Goal: Use online tool/utility: Utilize a website feature to perform a specific function

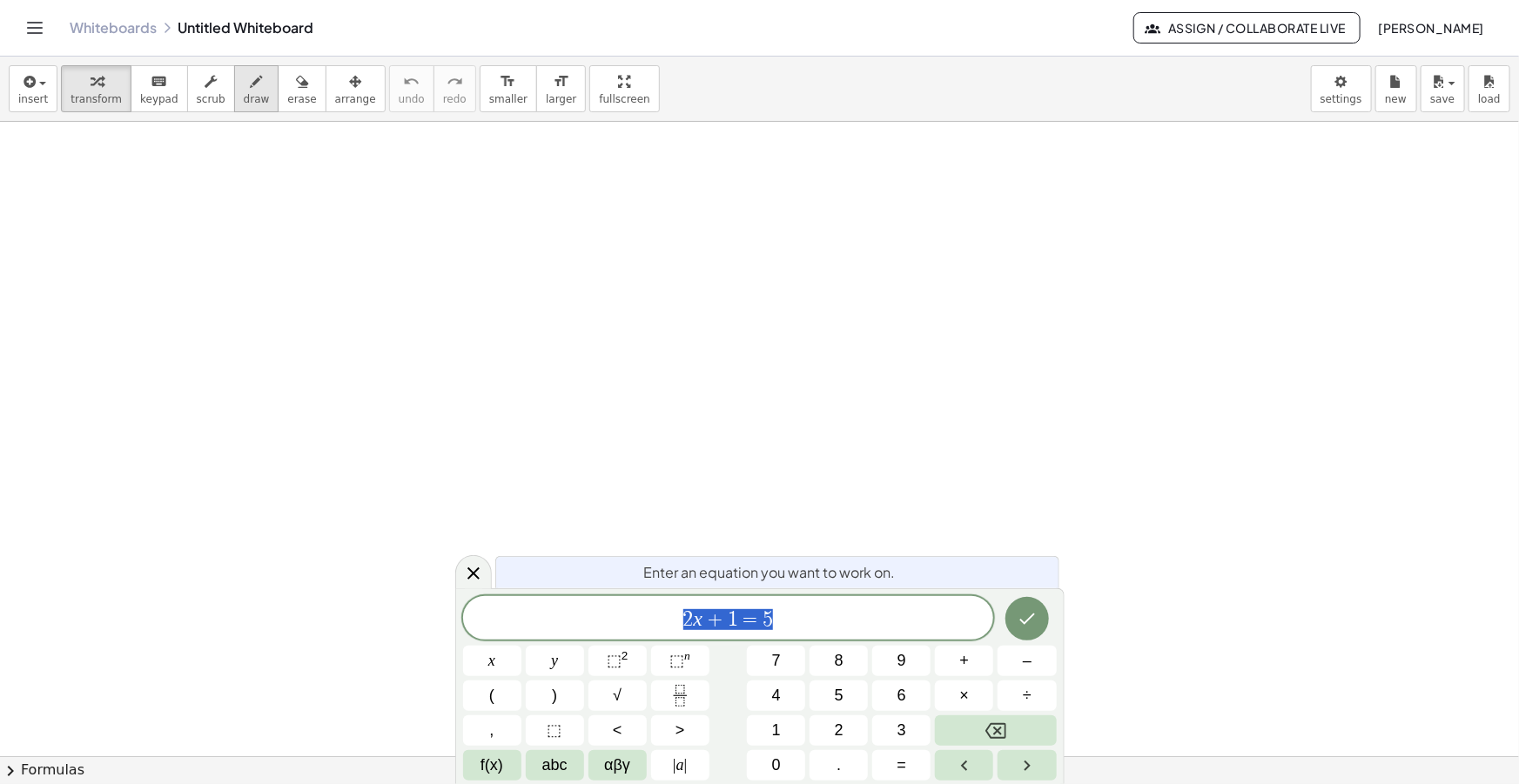
click at [244, 95] on span "draw" at bounding box center [257, 98] width 26 height 12
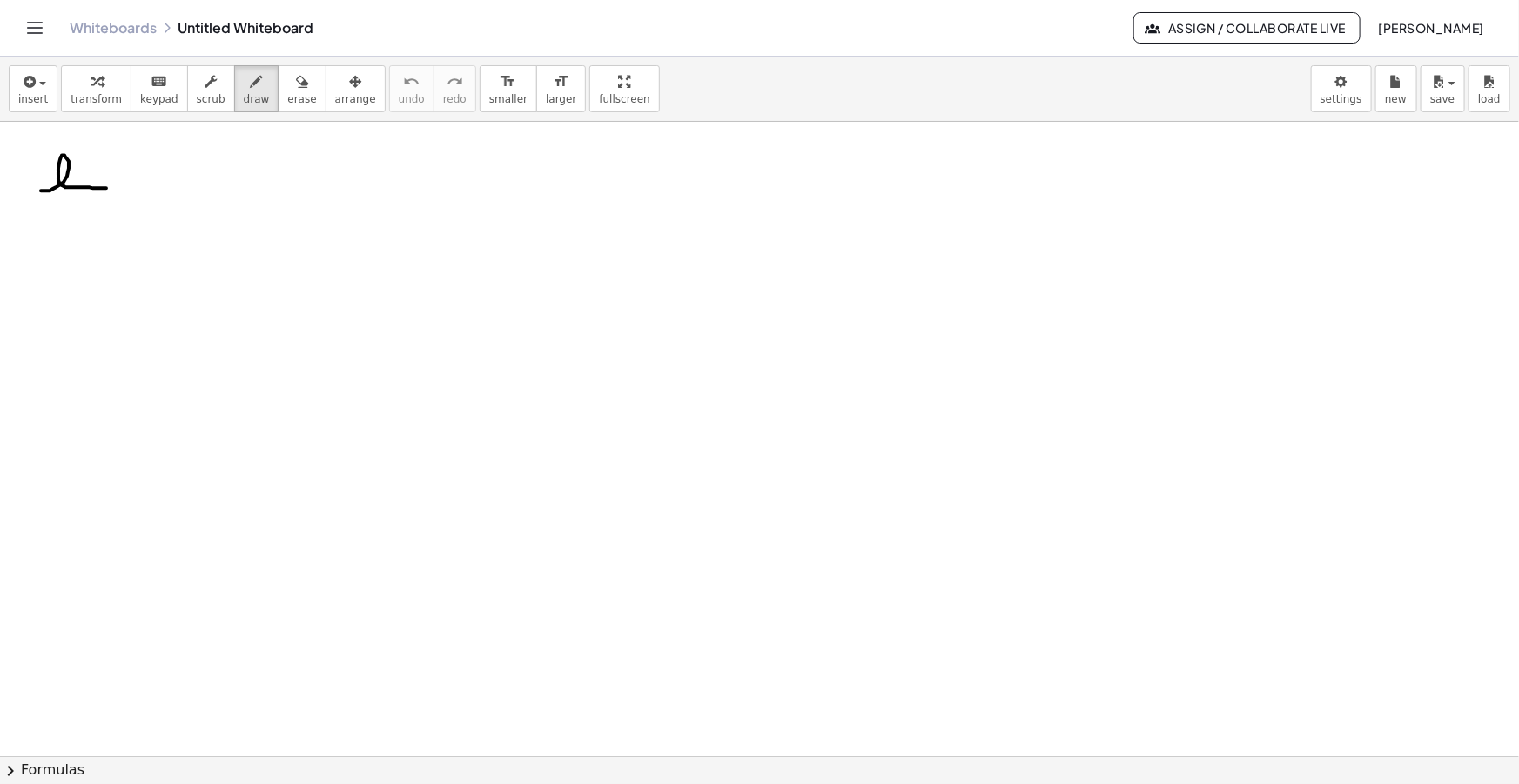
drag, startPoint x: 41, startPoint y: 190, endPoint x: 116, endPoint y: 190, distance: 75.0
drag, startPoint x: 52, startPoint y: 204, endPoint x: 67, endPoint y: 226, distance: 26.6
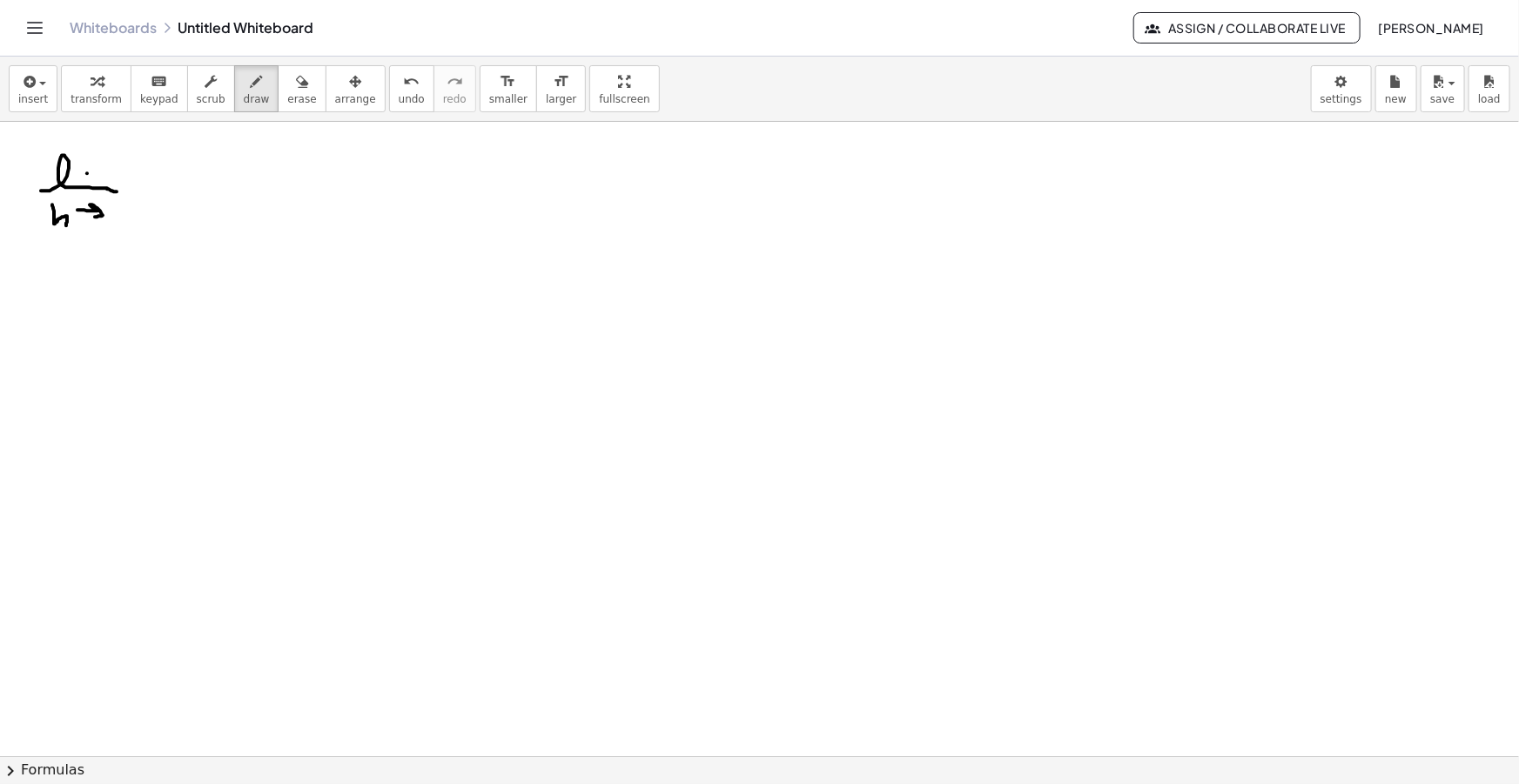
drag, startPoint x: 87, startPoint y: 211, endPoint x: 95, endPoint y: 216, distance: 9.4
click at [8, 80] on button "insert" at bounding box center [33, 89] width 49 height 47
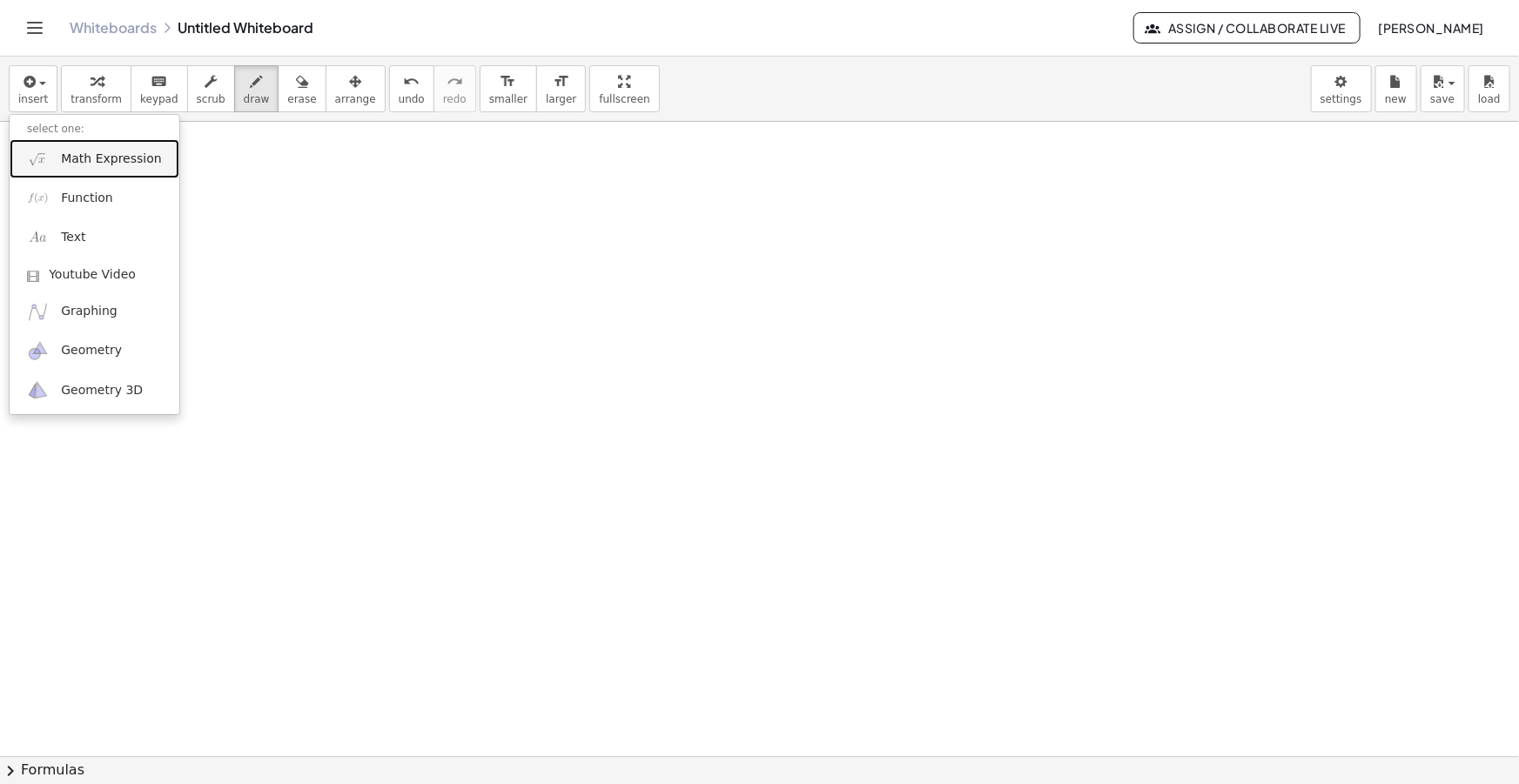
click at [105, 164] on span "Math Expression" at bounding box center [111, 159] width 100 height 18
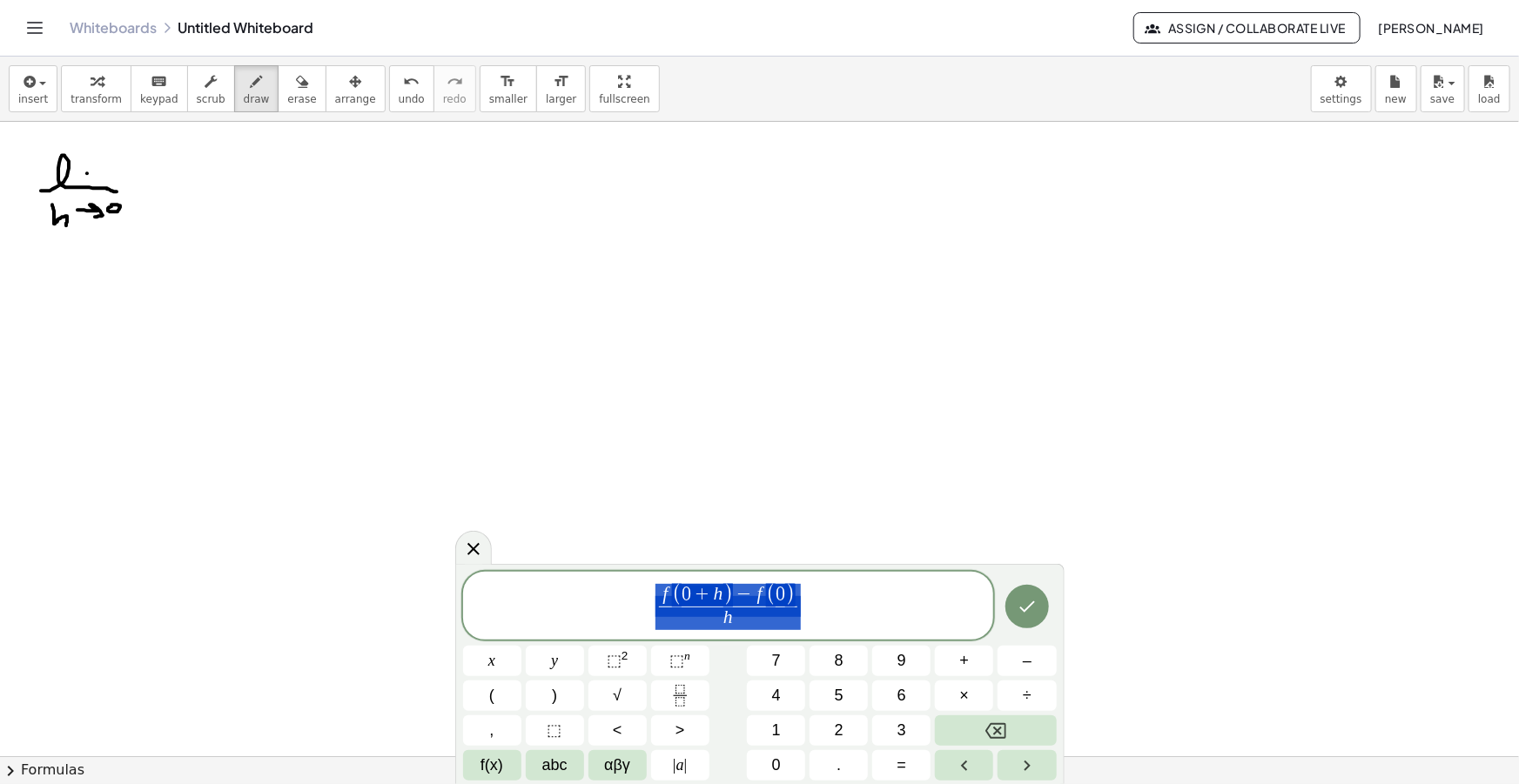
drag, startPoint x: 804, startPoint y: 608, endPoint x: 461, endPoint y: 577, distance: 344.4
click at [468, 579] on div "**********" at bounding box center [728, 605] width 531 height 67
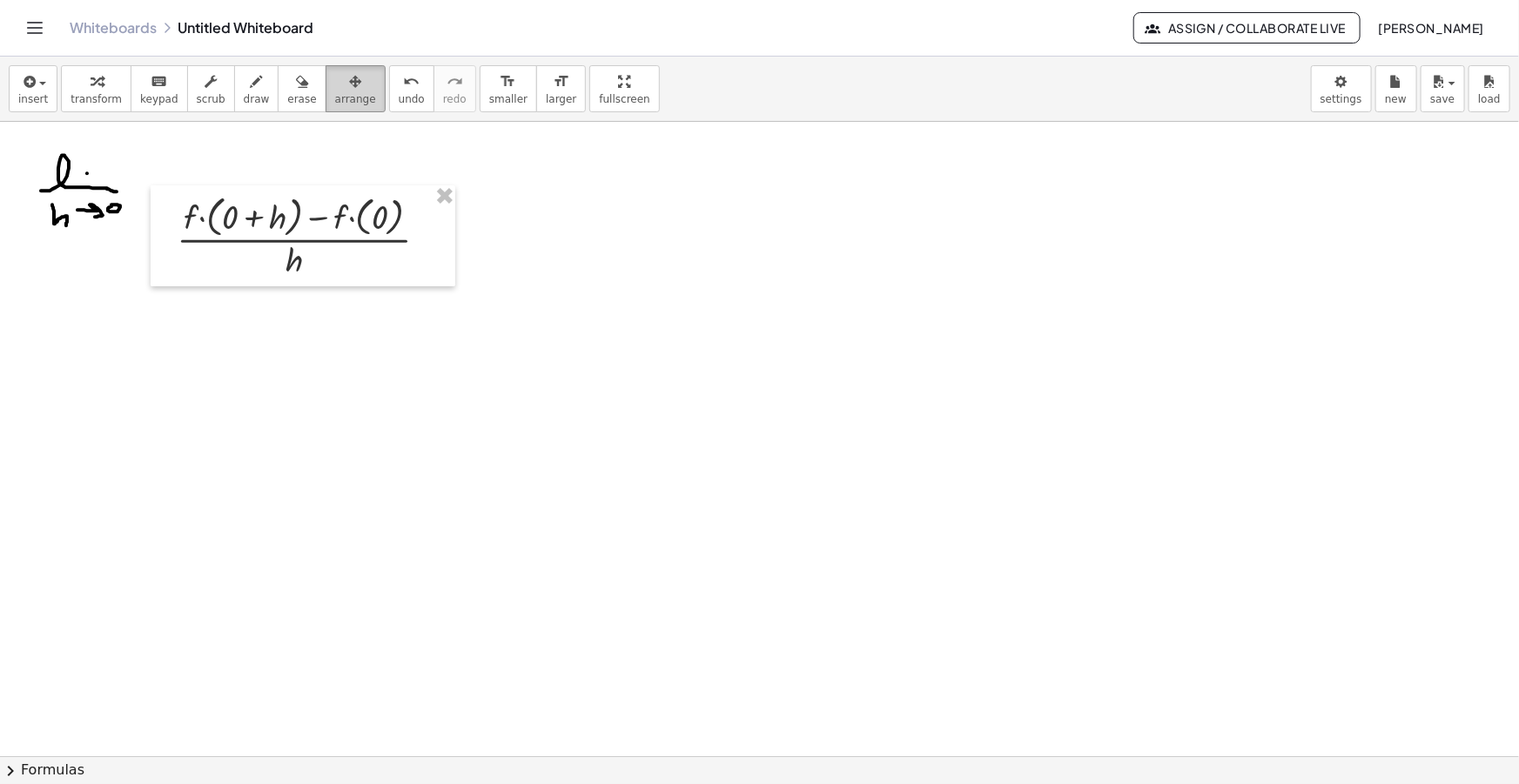
click at [335, 89] on div "button" at bounding box center [356, 81] width 41 height 21
click at [480, 105] on button "format_size smaller" at bounding box center [508, 89] width 57 height 47
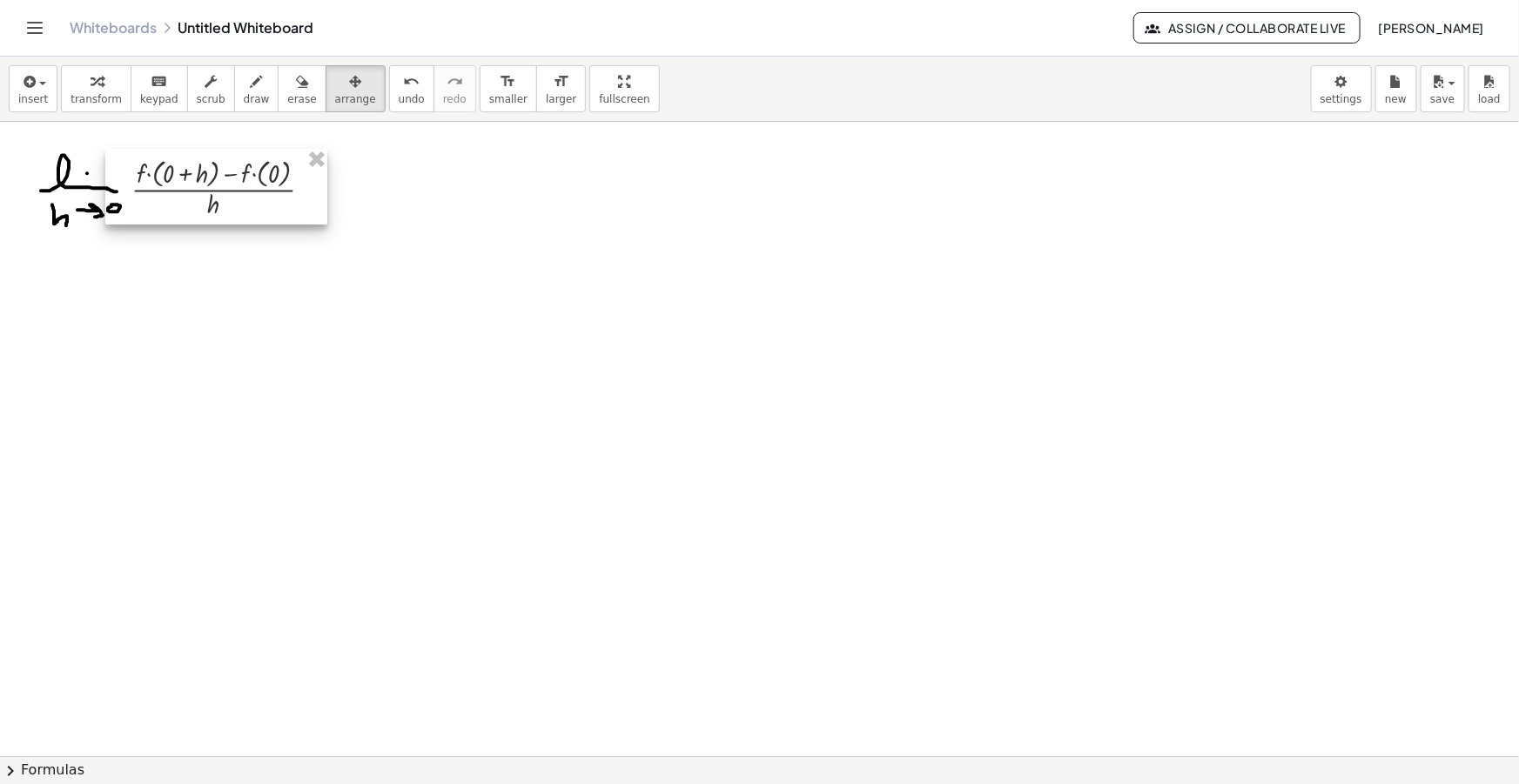
drag, startPoint x: 286, startPoint y: 244, endPoint x: 207, endPoint y: 198, distance: 91.4
click at [207, 198] on div at bounding box center [216, 186] width 222 height 76
click at [251, 87] on icon "button" at bounding box center [257, 81] width 12 height 21
drag, startPoint x: 333, startPoint y: 187, endPoint x: 345, endPoint y: 187, distance: 12.0
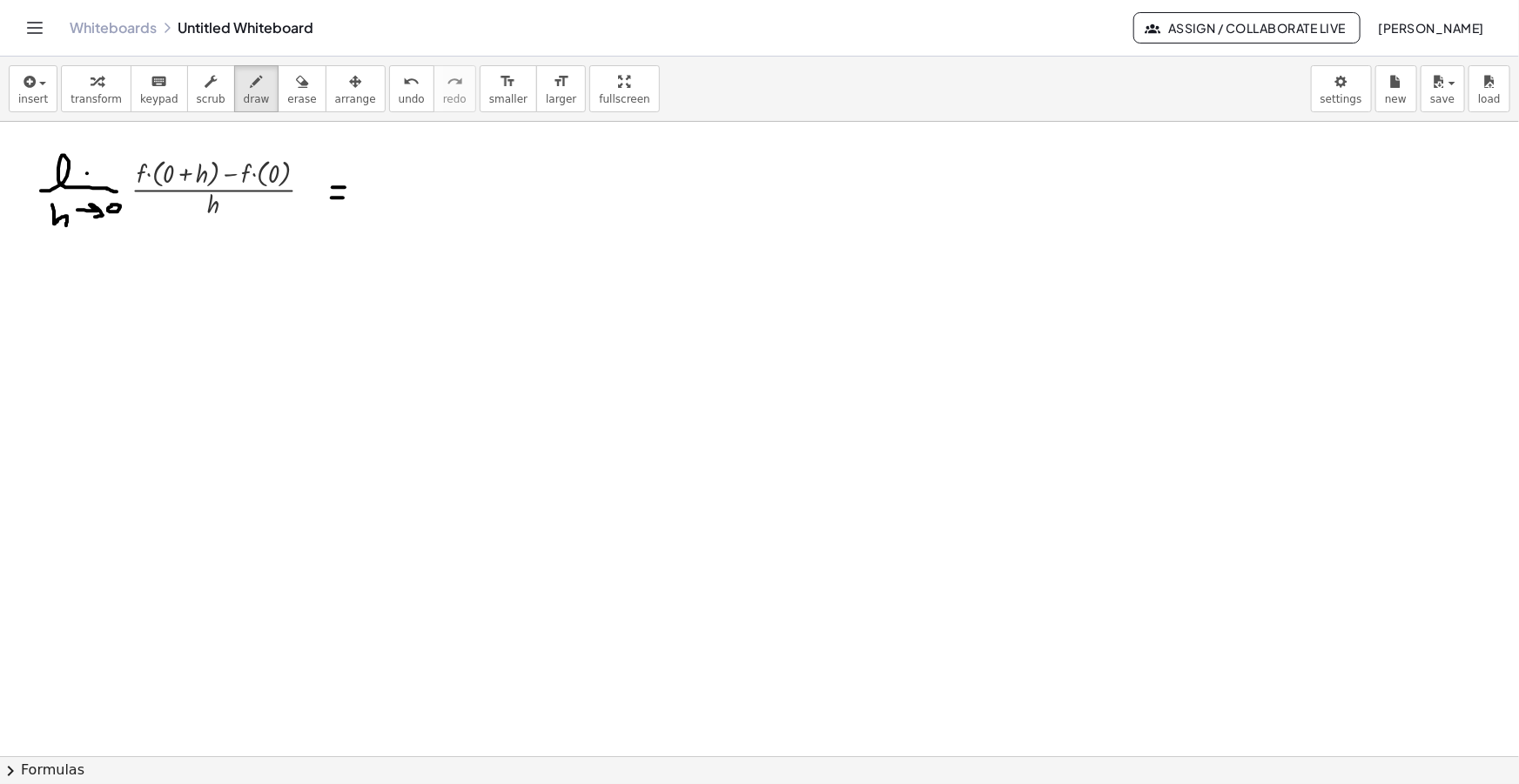
drag, startPoint x: 332, startPoint y: 198, endPoint x: 343, endPoint y: 198, distance: 11.0
drag, startPoint x: 369, startPoint y: 193, endPoint x: 417, endPoint y: 201, distance: 48.7
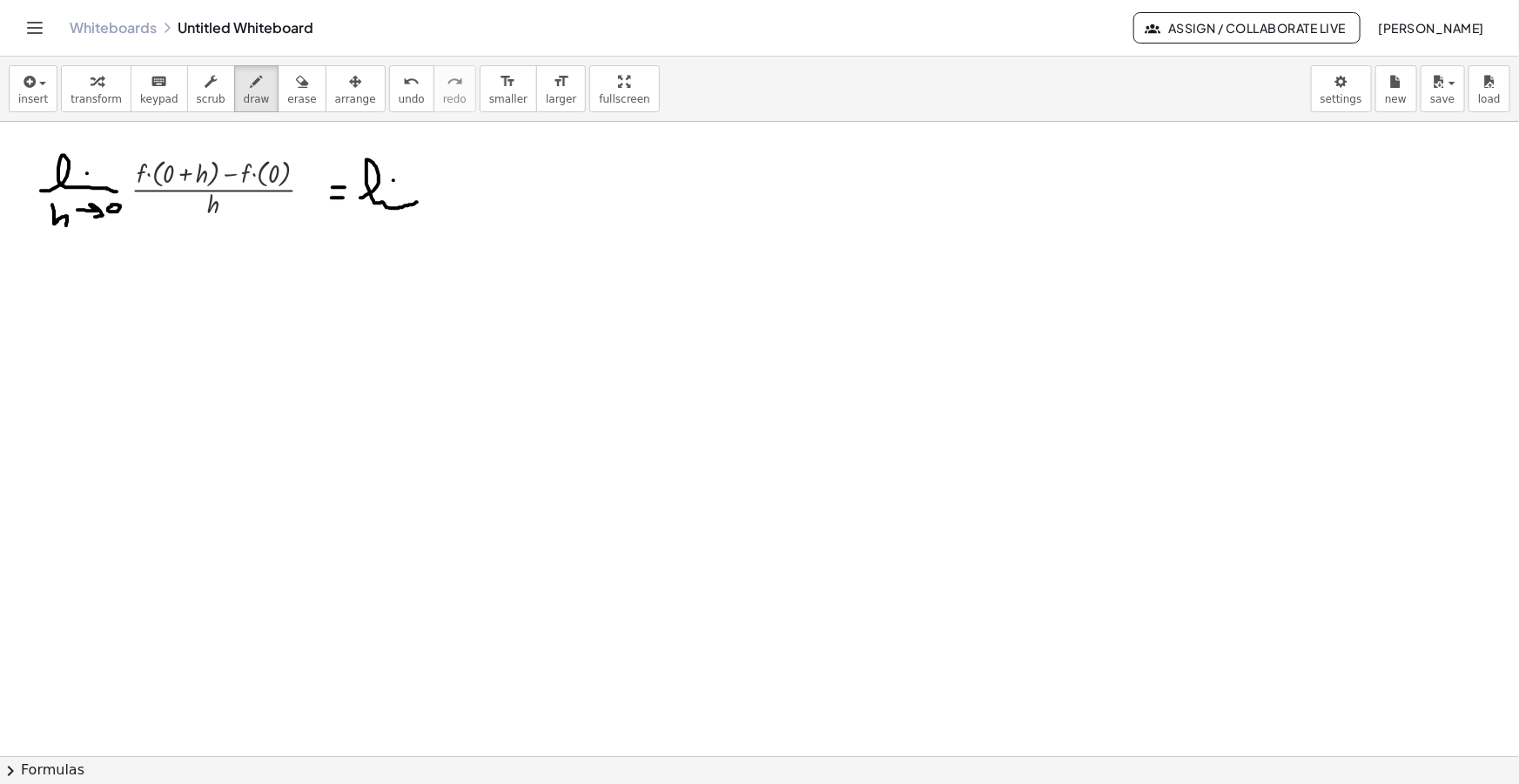
click at [34, 81] on icon "button" at bounding box center [27, 81] width 16 height 21
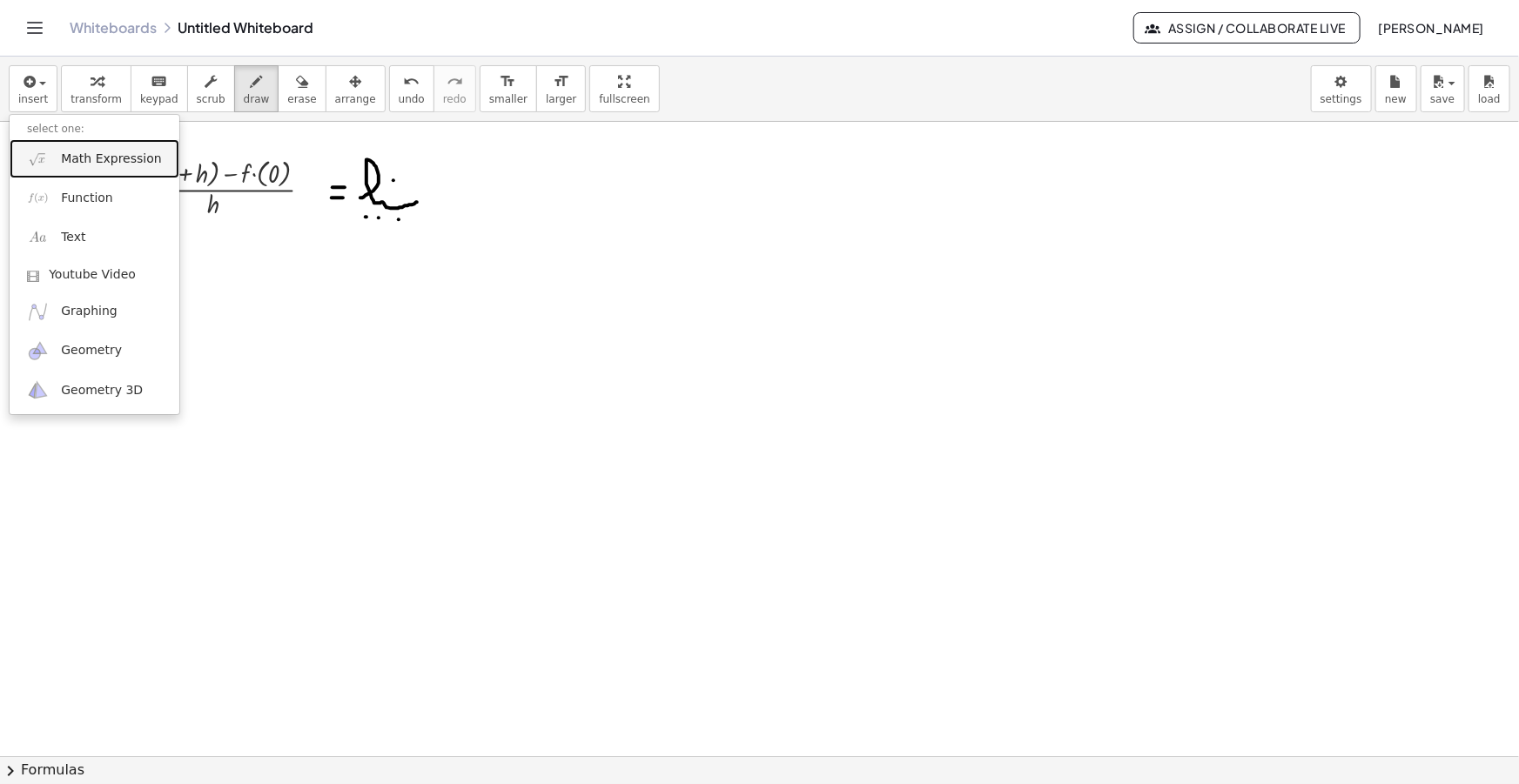
click at [90, 160] on span "Math Expression" at bounding box center [111, 159] width 100 height 18
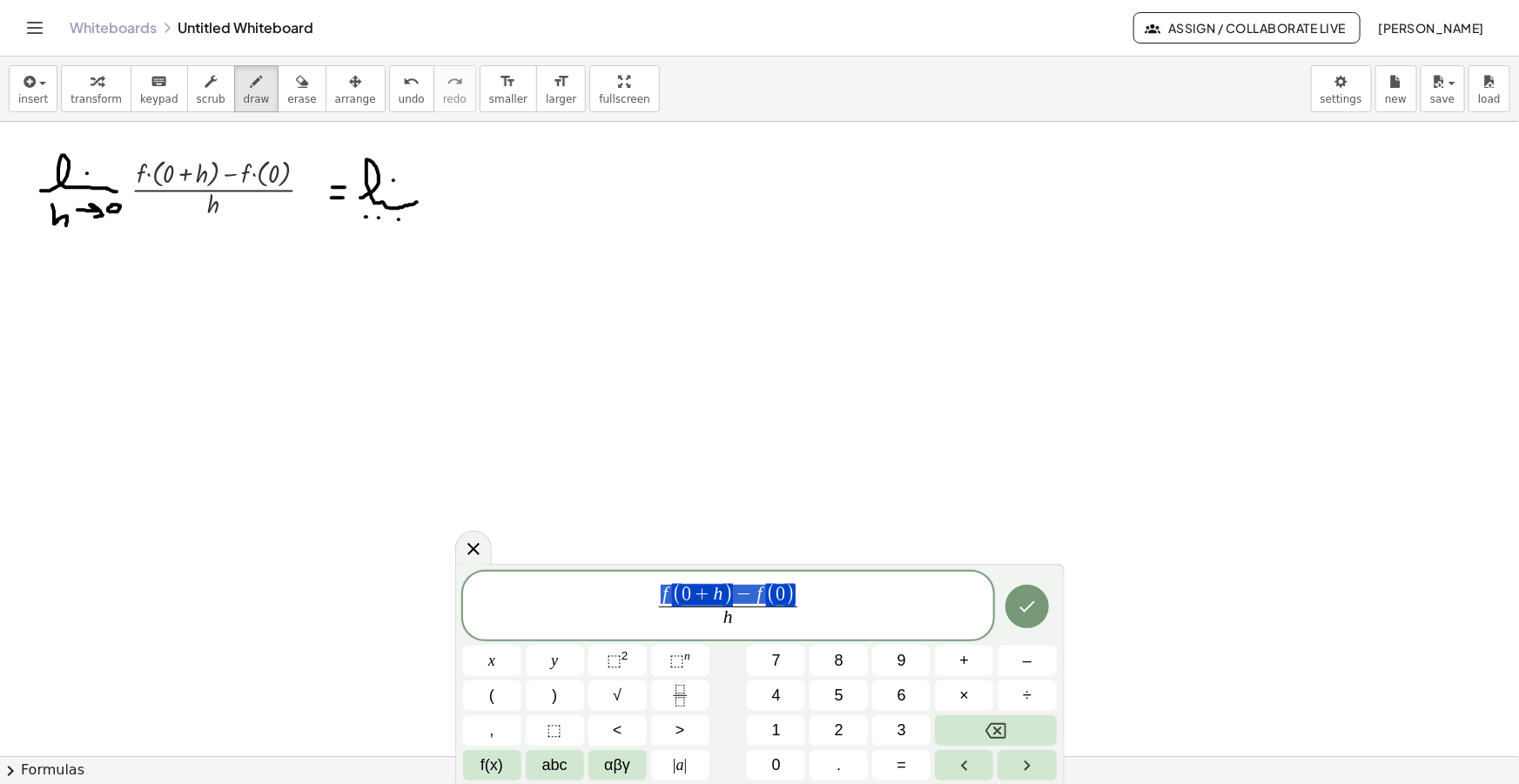
drag, startPoint x: 795, startPoint y: 593, endPoint x: 663, endPoint y: 596, distance: 132.0
drag, startPoint x: 774, startPoint y: 603, endPoint x: 628, endPoint y: 605, distance: 146.0
click at [628, 606] on span "h e 3 h − 0 h ​" at bounding box center [728, 605] width 531 height 54
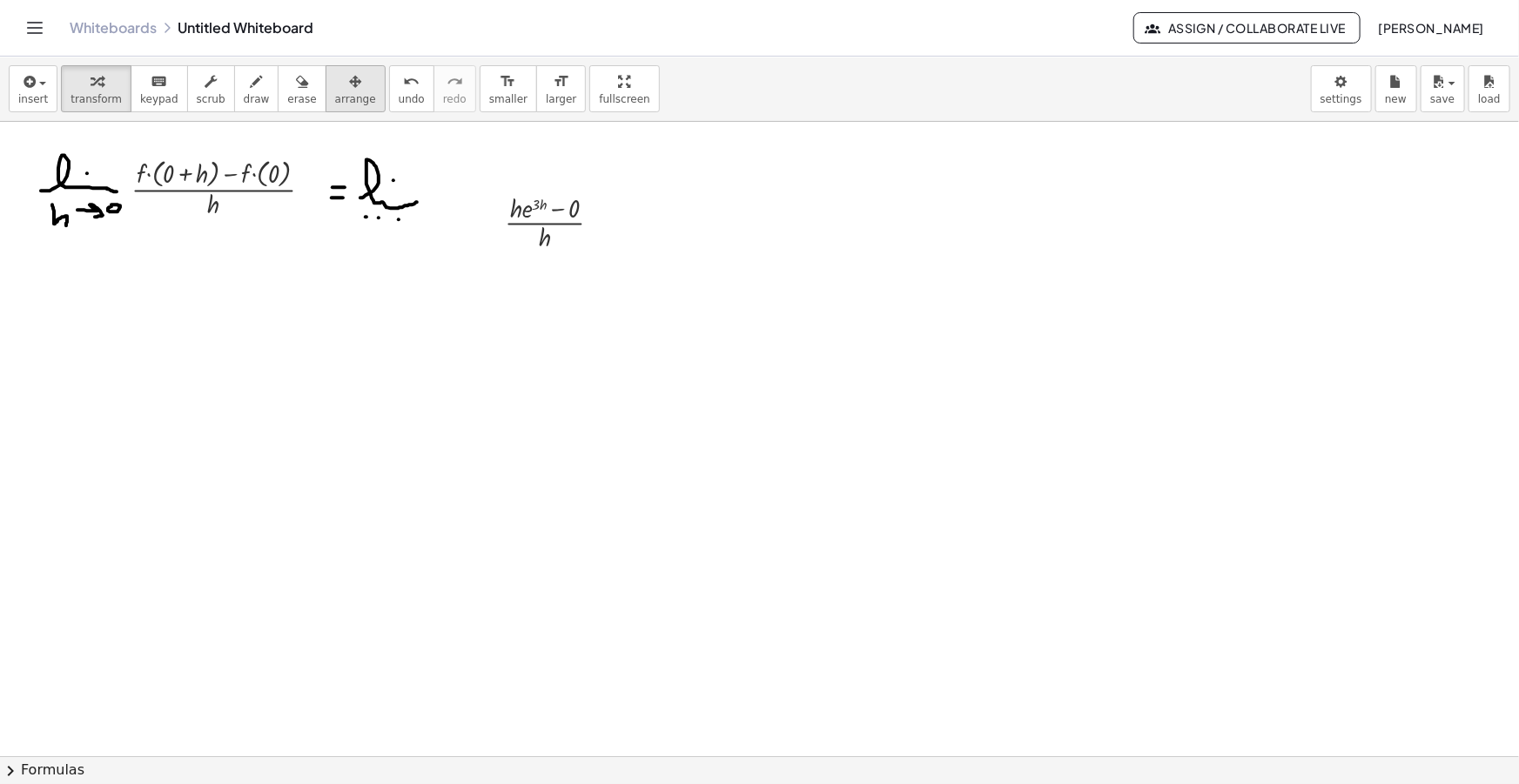
click at [350, 77] on icon "button" at bounding box center [355, 81] width 12 height 21
drag, startPoint x: 513, startPoint y: 211, endPoint x: 435, endPoint y: 178, distance: 84.7
click at [435, 178] on div at bounding box center [469, 189] width 138 height 72
click at [247, 87] on button "draw" at bounding box center [257, 89] width 45 height 47
drag, startPoint x: 525, startPoint y: 187, endPoint x: 537, endPoint y: 186, distance: 12.0
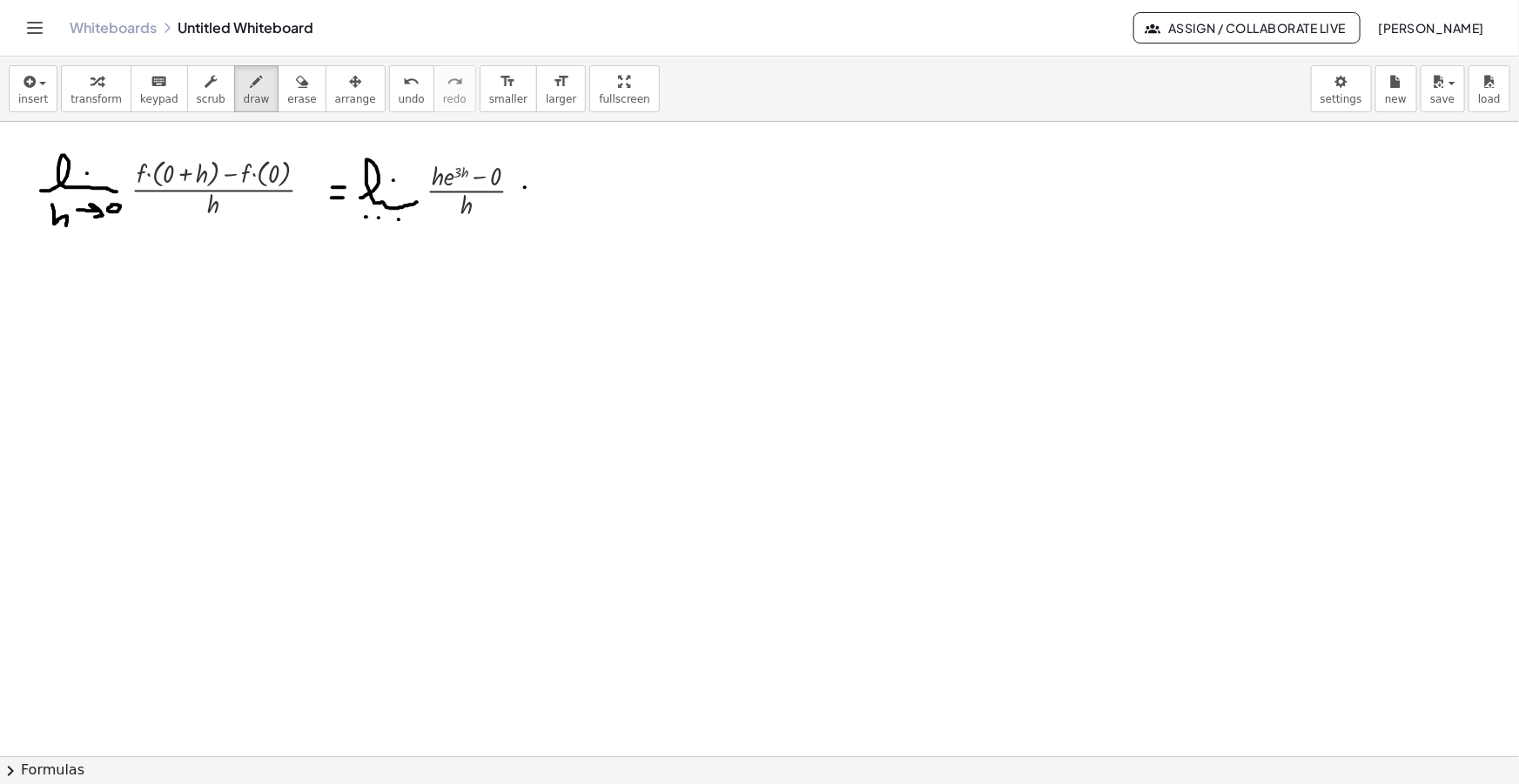
drag, startPoint x: 523, startPoint y: 200, endPoint x: 538, endPoint y: 200, distance: 15.0
drag, startPoint x: 559, startPoint y: 200, endPoint x: 608, endPoint y: 200, distance: 49.0
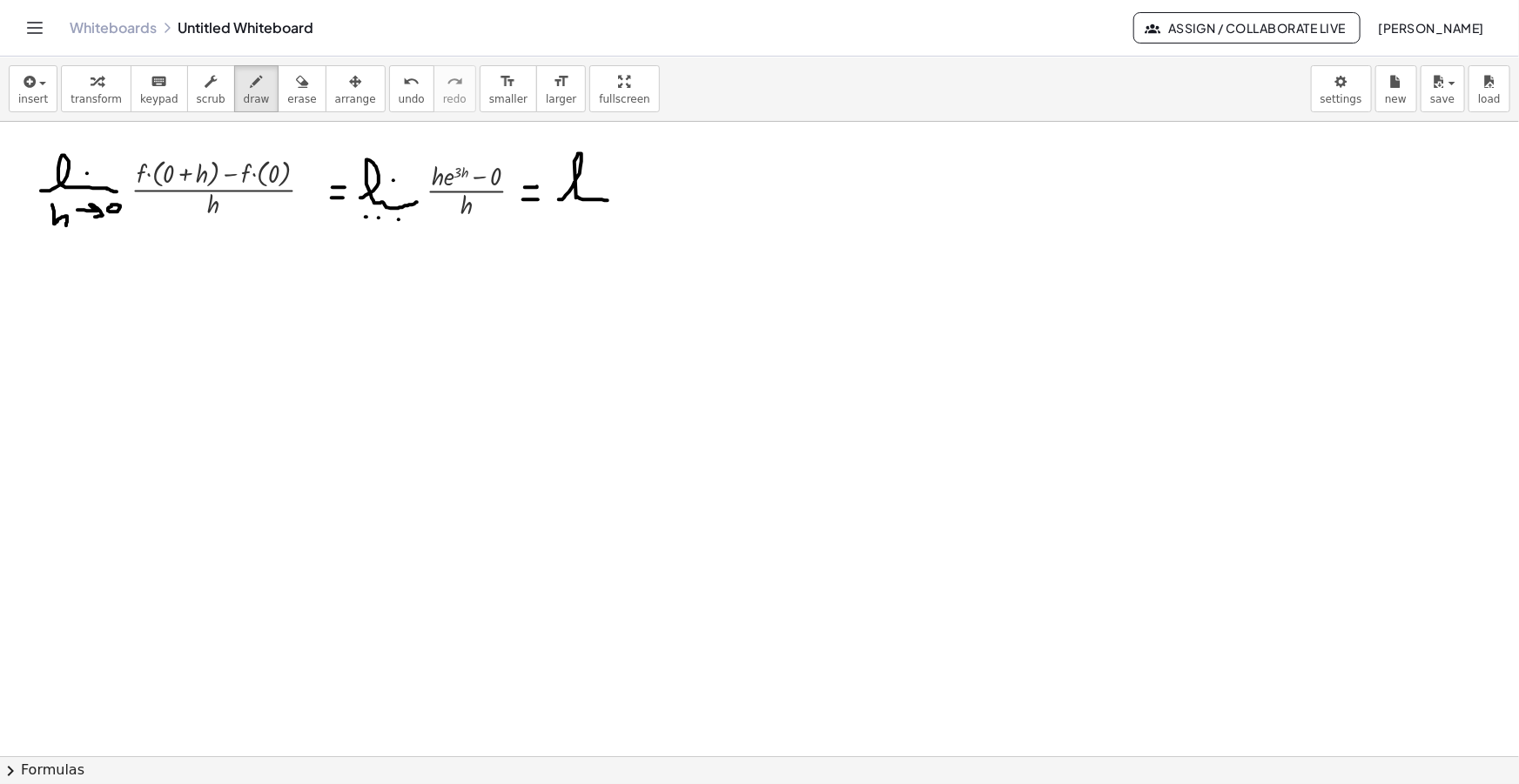
click at [29, 87] on icon "button" at bounding box center [27, 81] width 16 height 21
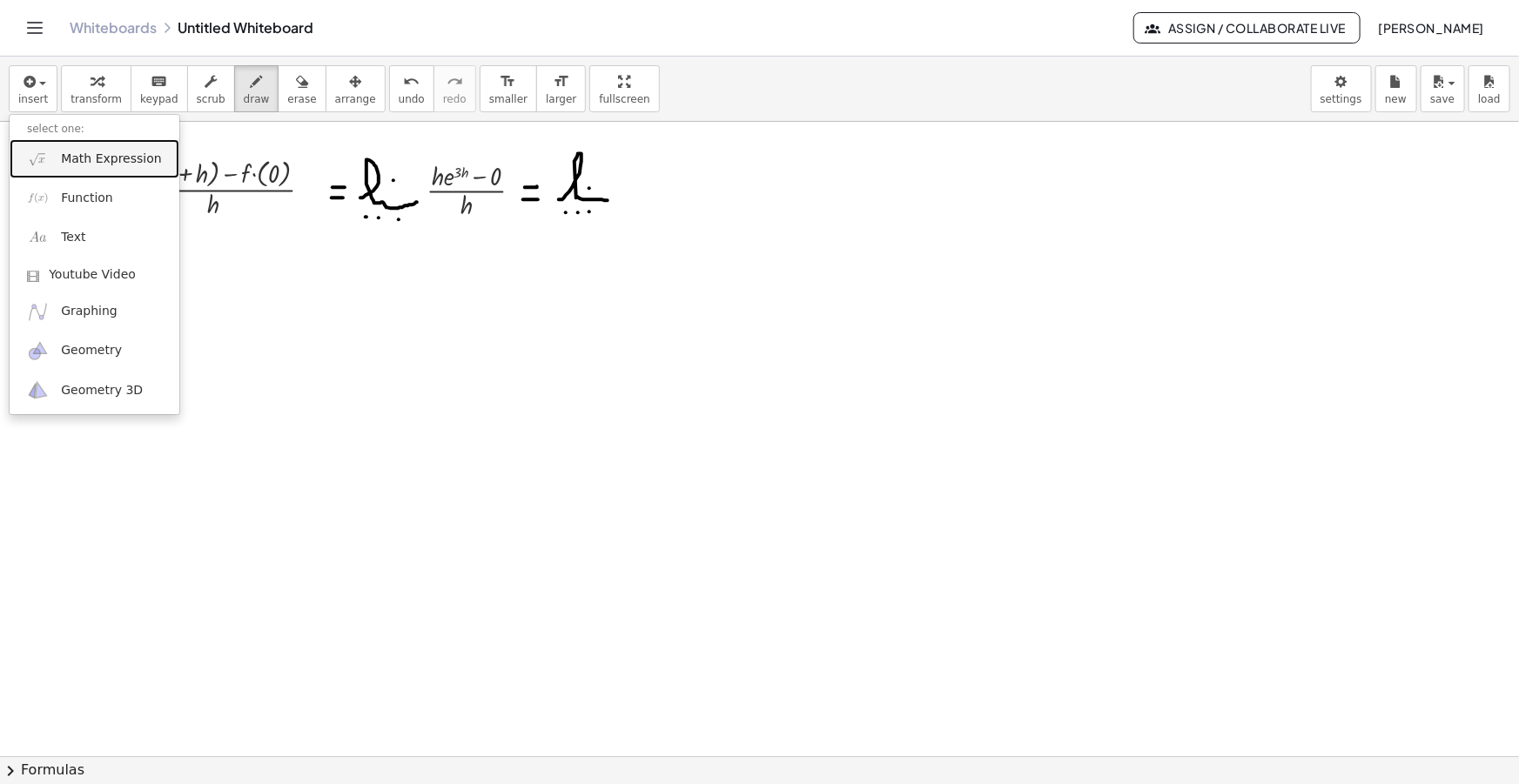
click at [73, 147] on link "Math Expression" at bounding box center [94, 159] width 170 height 39
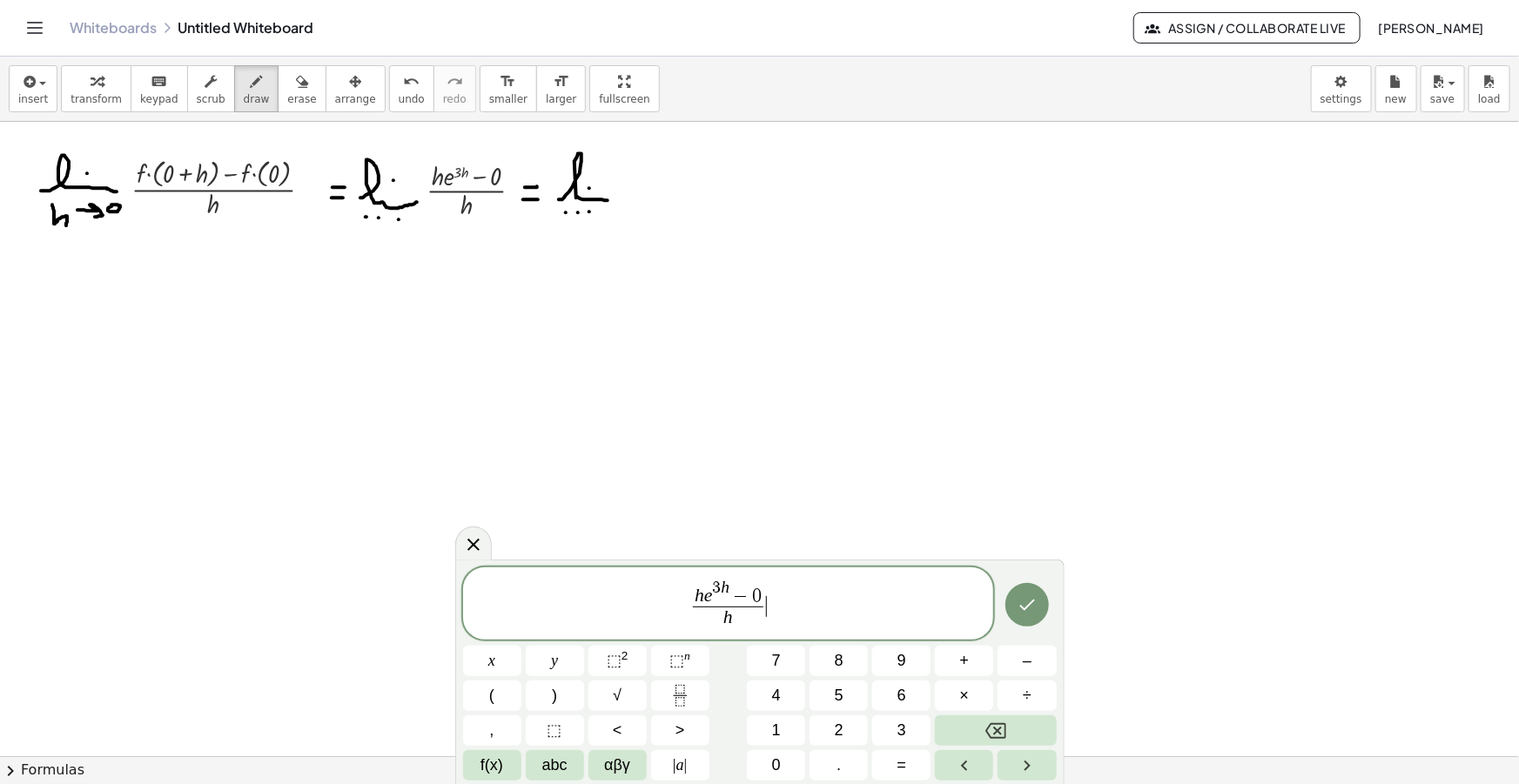
click at [759, 595] on span "0" at bounding box center [757, 597] width 9 height 19
drag, startPoint x: 762, startPoint y: 608, endPoint x: 617, endPoint y: 593, distance: 145.8
click at [617, 593] on span "h e 3 h ​ h ​" at bounding box center [728, 605] width 531 height 54
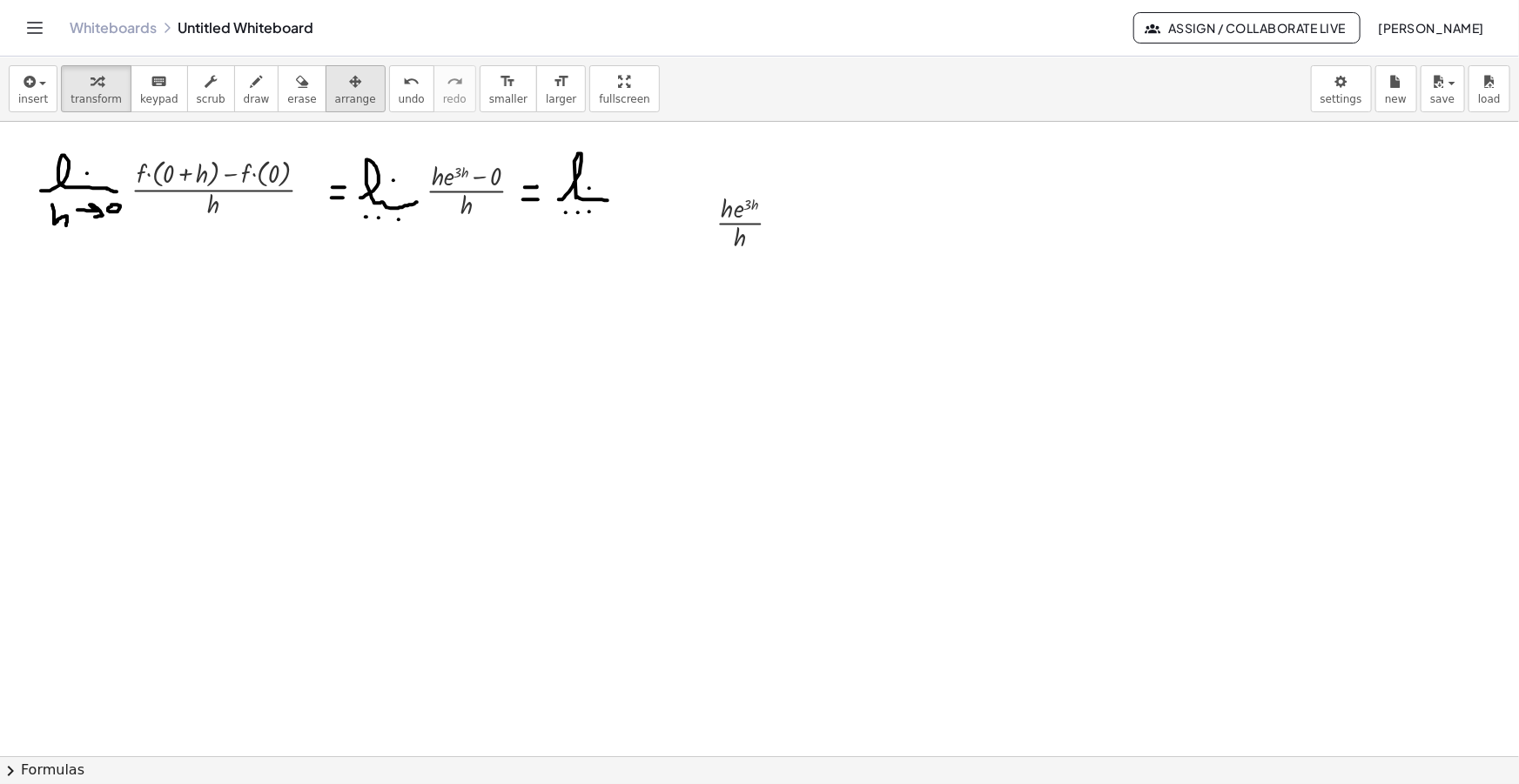
drag, startPoint x: 338, startPoint y: 88, endPoint x: 556, endPoint y: 172, distance: 233.6
click at [339, 88] on div "button" at bounding box center [356, 81] width 41 height 21
drag, startPoint x: 743, startPoint y: 236, endPoint x: 650, endPoint y: 204, distance: 98.4
click at [650, 204] on div at bounding box center [652, 189] width 105 height 72
click at [251, 87] on icon "button" at bounding box center [257, 81] width 12 height 21
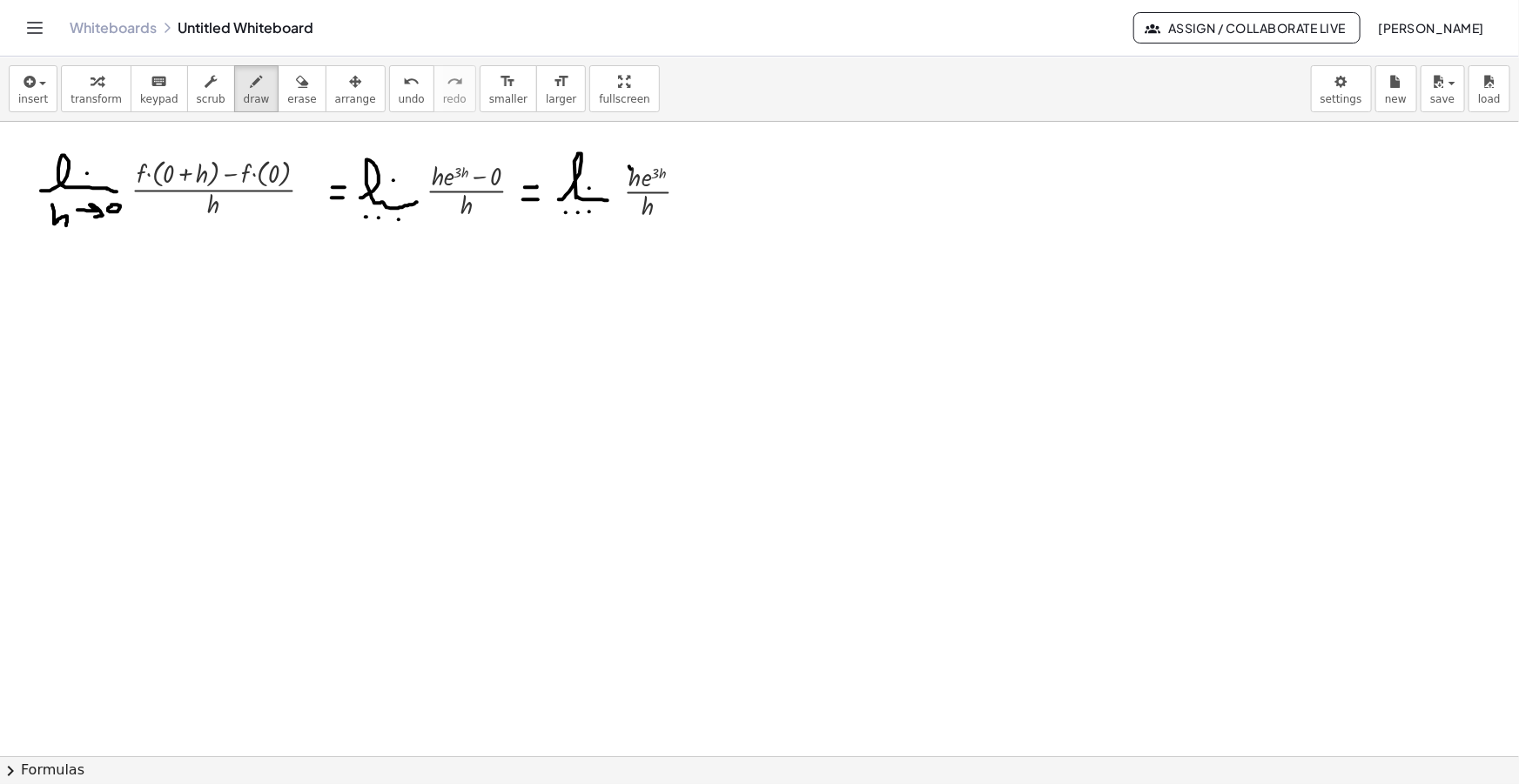
drag, startPoint x: 632, startPoint y: 169, endPoint x: 637, endPoint y: 179, distance: 11.2
drag, startPoint x: 645, startPoint y: 203, endPoint x: 651, endPoint y: 211, distance: 10.0
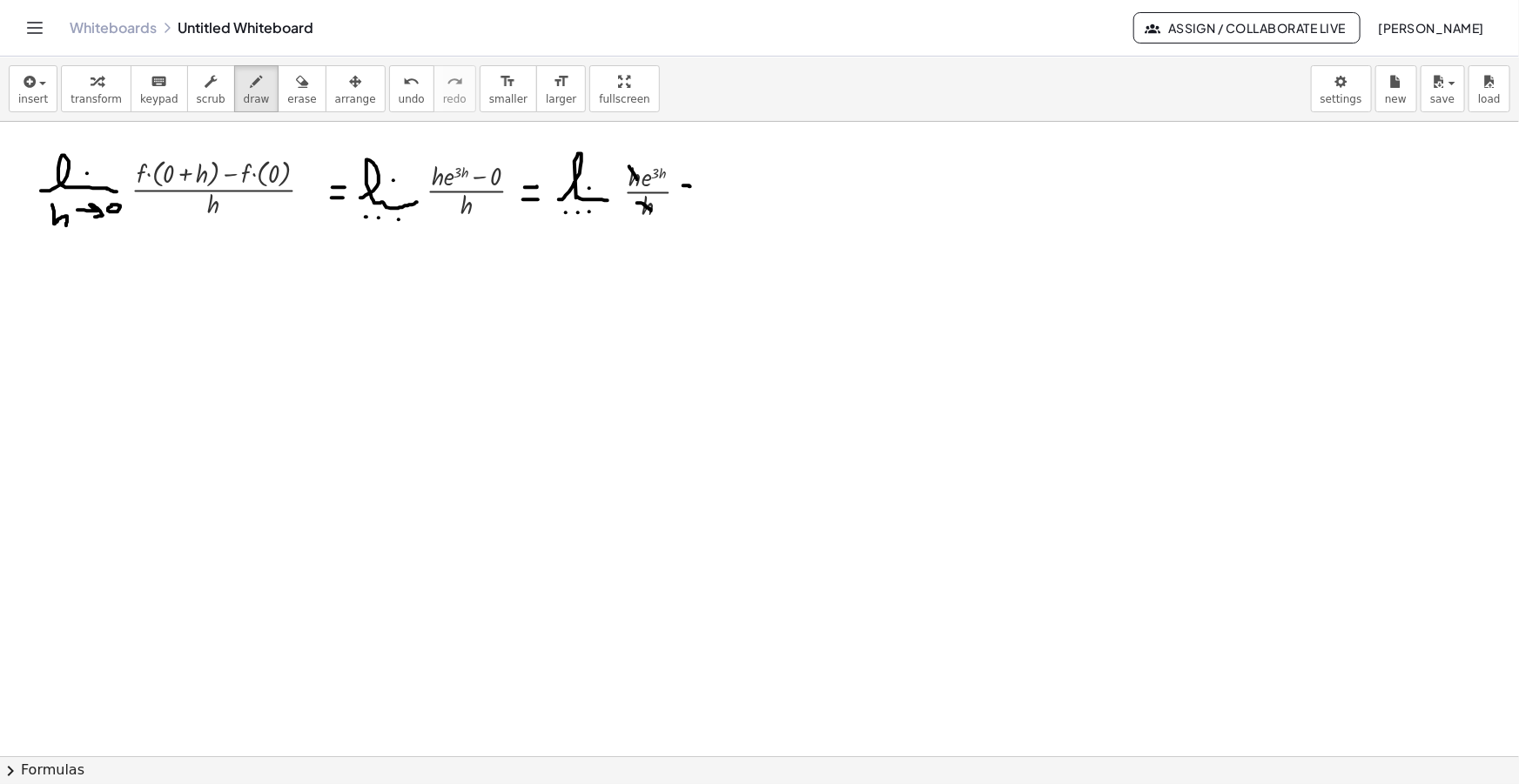
drag, startPoint x: 710, startPoint y: 196, endPoint x: 768, endPoint y: 195, distance: 58.0
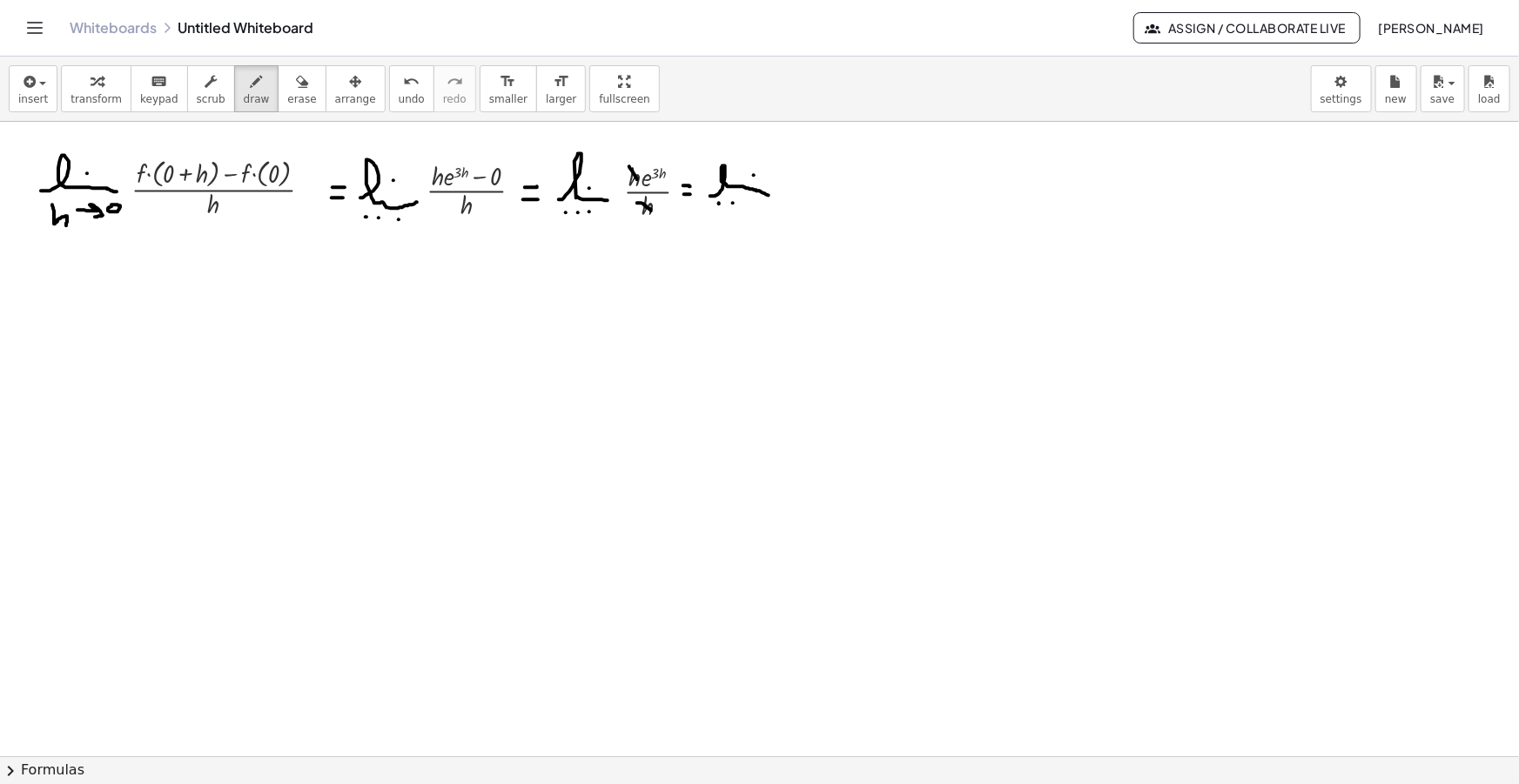
drag, startPoint x: 35, startPoint y: 86, endPoint x: 58, endPoint y: 148, distance: 66.1
click at [36, 87] on span "button" at bounding box center [37, 83] width 4 height 12
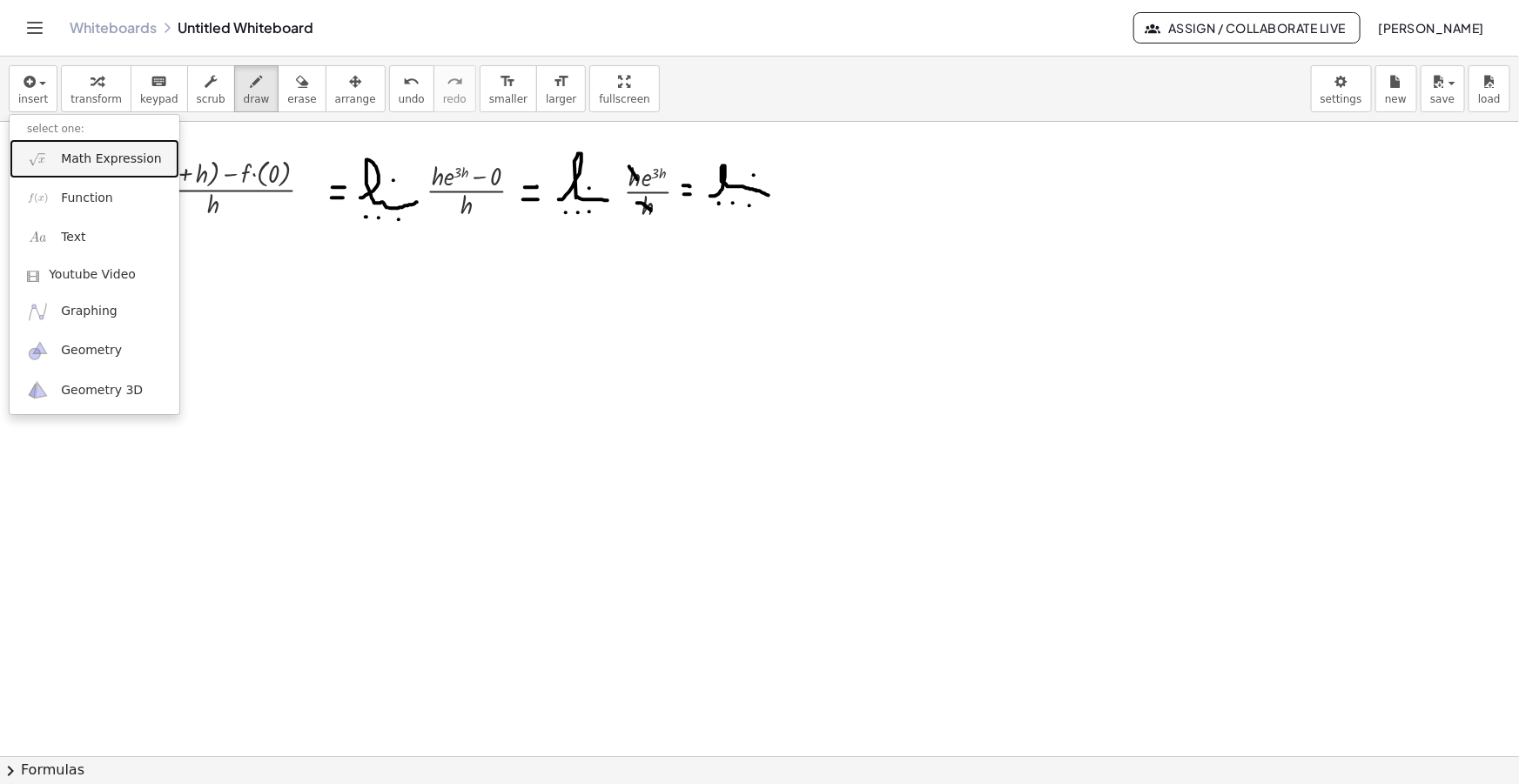
click at [74, 160] on span "Math Expression" at bounding box center [111, 159] width 100 height 18
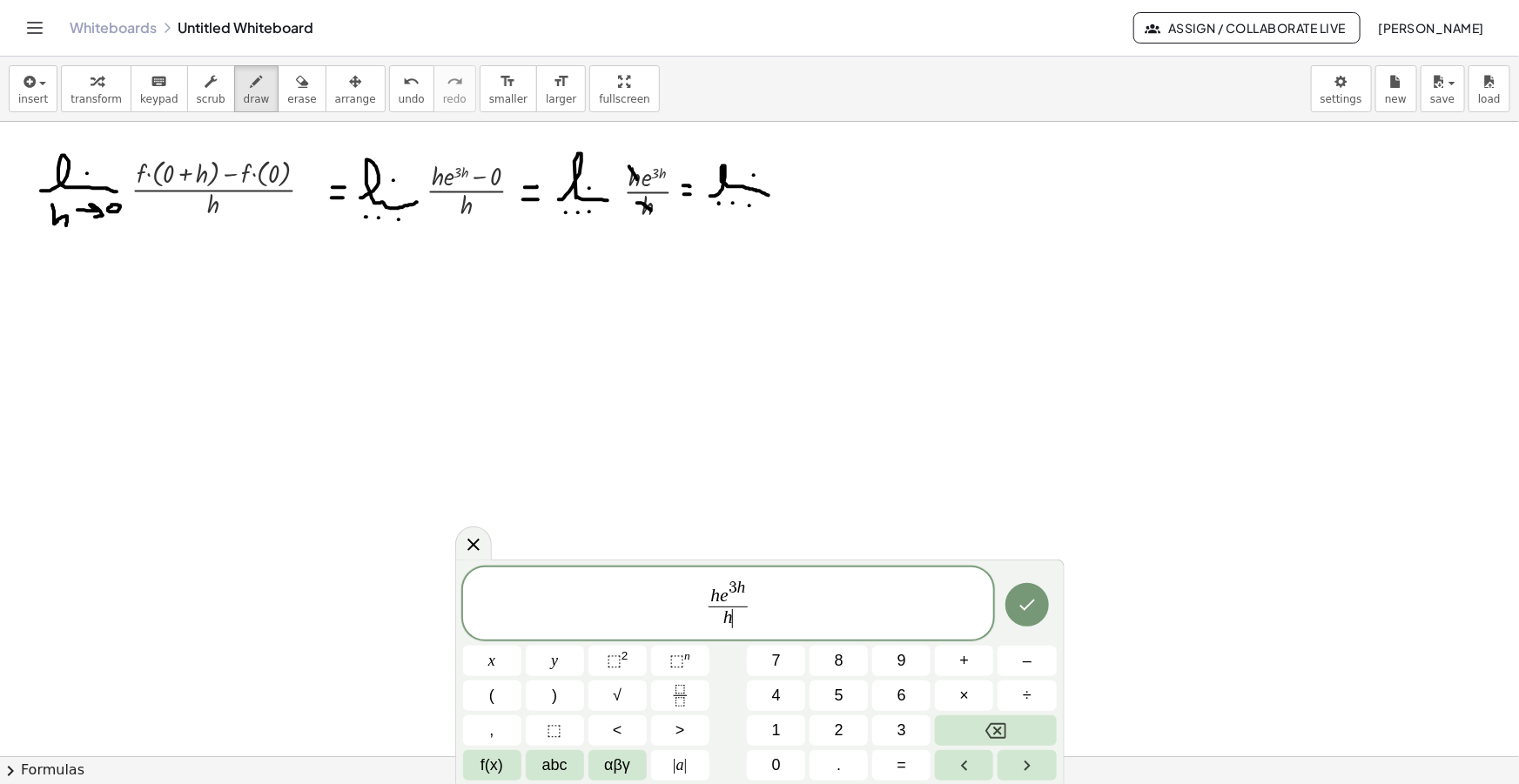
click at [730, 617] on var "h" at bounding box center [728, 617] width 9 height 21
click at [719, 601] on span "h ​ e 3 h" at bounding box center [727, 593] width 38 height 27
click at [737, 618] on span "​" at bounding box center [729, 618] width 30 height 23
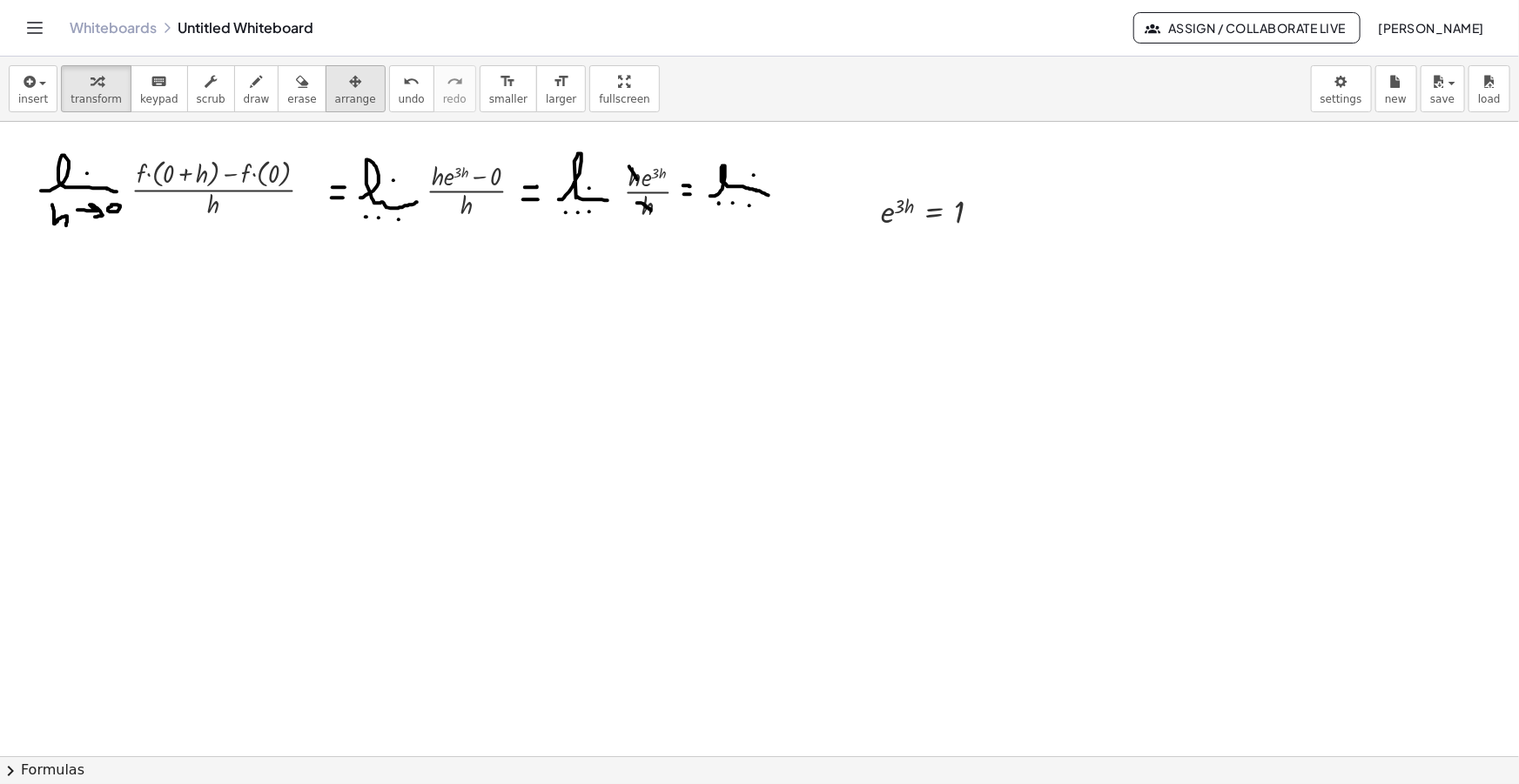
click at [335, 81] on div "button" at bounding box center [356, 81] width 41 height 21
drag, startPoint x: 903, startPoint y: 221, endPoint x: 815, endPoint y: 197, distance: 91.2
click at [815, 197] on div at bounding box center [827, 186] width 141 height 52
click at [251, 81] on icon "button" at bounding box center [257, 81] width 12 height 21
